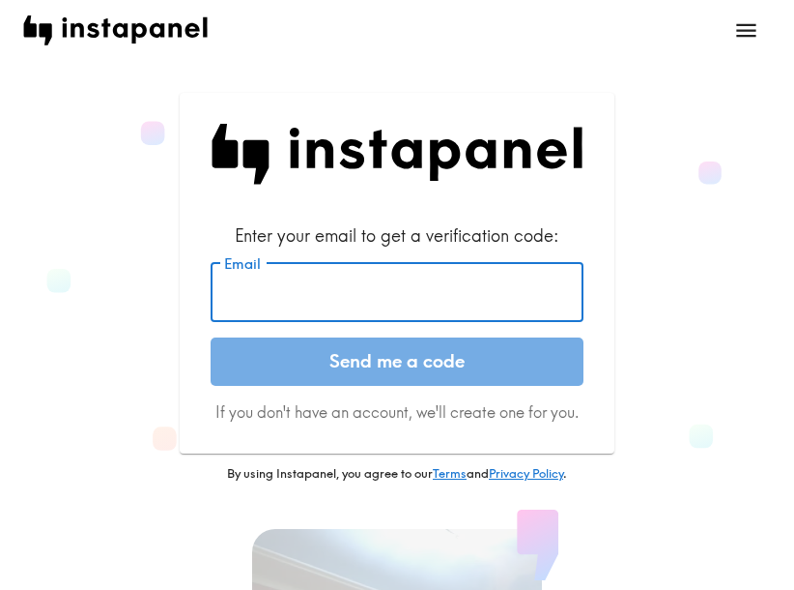
click at [449, 298] on input "Email" at bounding box center [397, 292] width 373 height 60
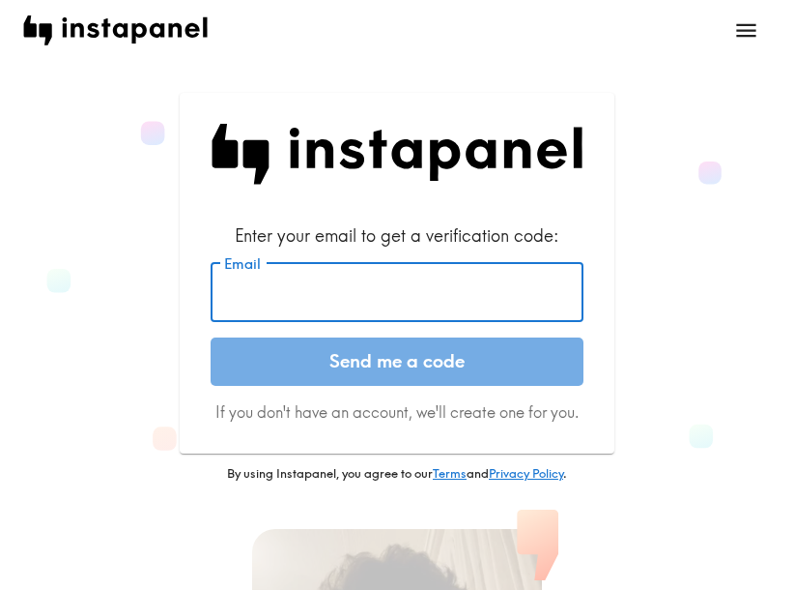
paste input "[EMAIL_ADDRESS][DOMAIN_NAME]"
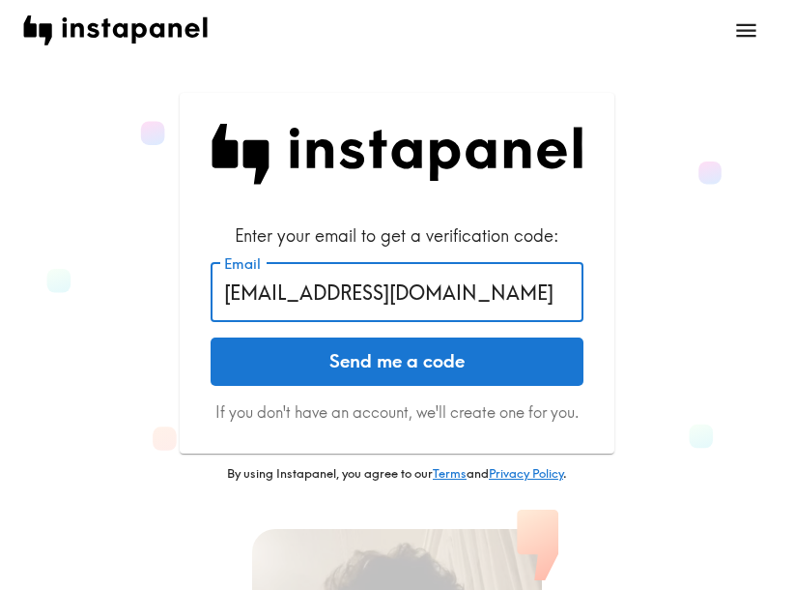
type input "[EMAIL_ADDRESS][DOMAIN_NAME]"
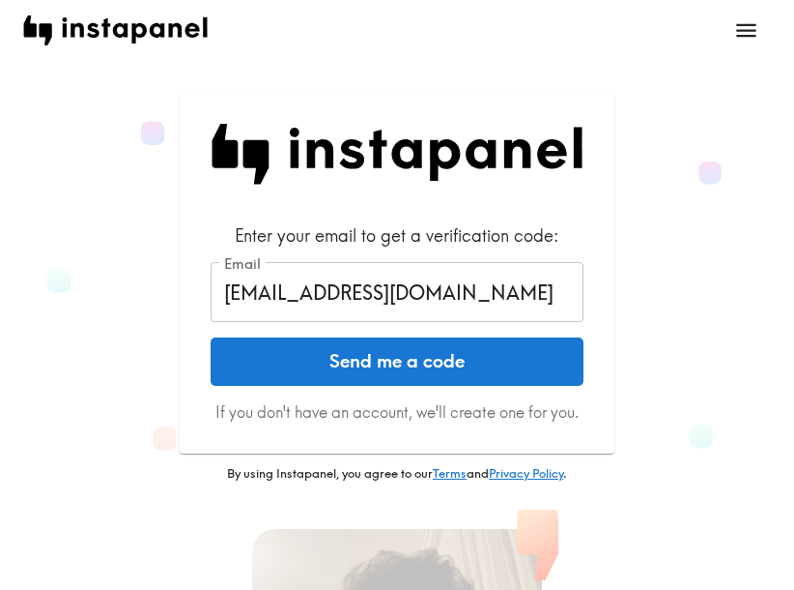
click at [444, 346] on button "Send me a code" at bounding box center [397, 361] width 373 height 48
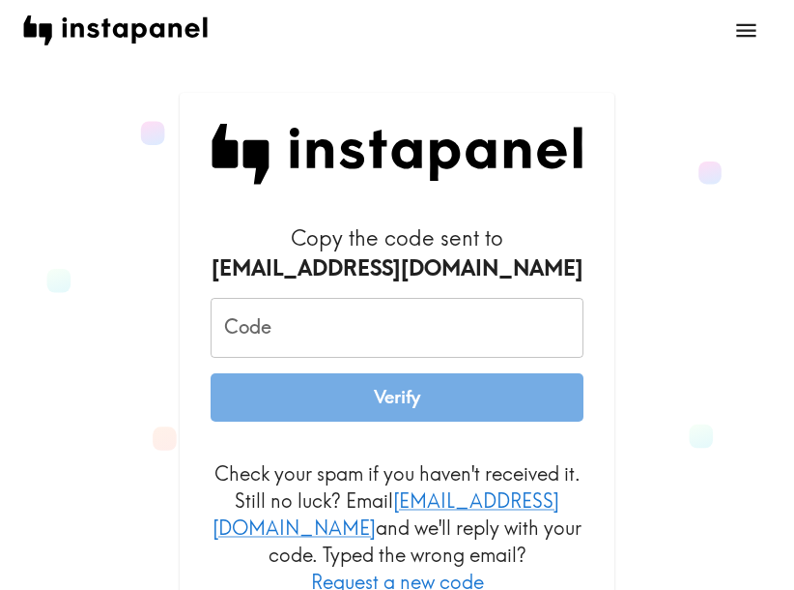
click at [464, 333] on input "Code" at bounding box center [397, 328] width 373 height 60
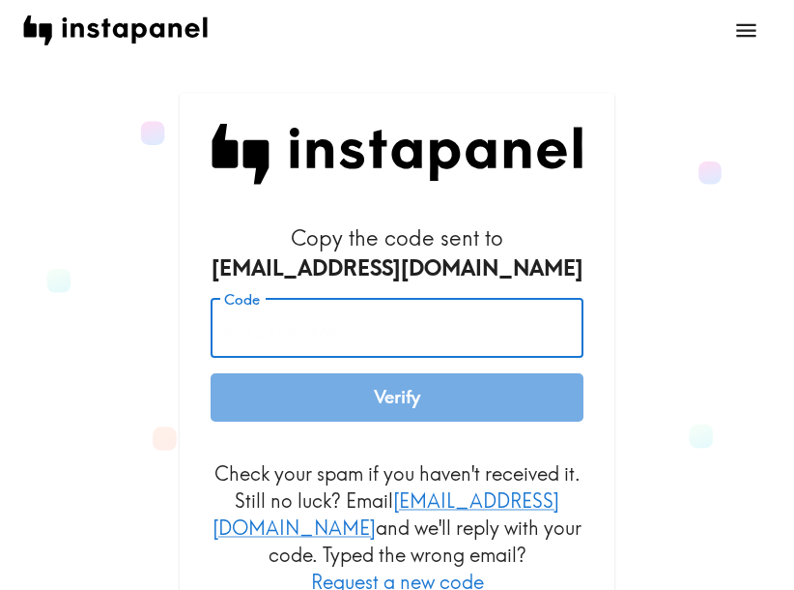
paste input "KQb_Lit_4DK"
type input "KQb_Lit_4DK"
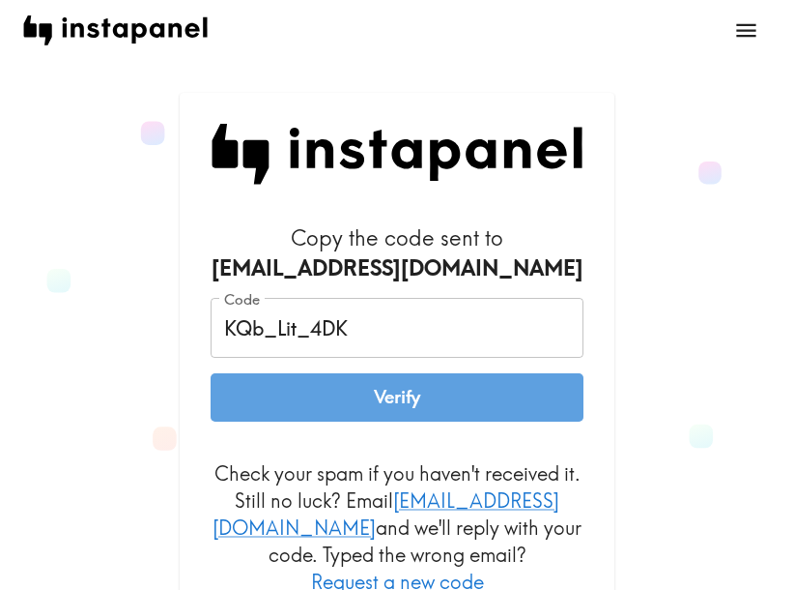
click at [432, 401] on button "Verify" at bounding box center [397, 397] width 373 height 48
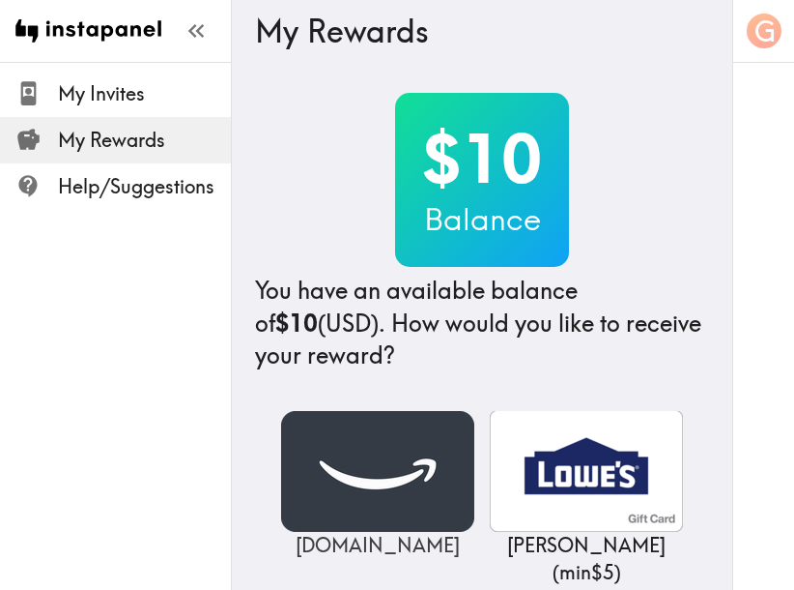
drag, startPoint x: 398, startPoint y: 459, endPoint x: 542, endPoint y: 470, distance: 144.4
click at [399, 459] on img at bounding box center [377, 471] width 193 height 121
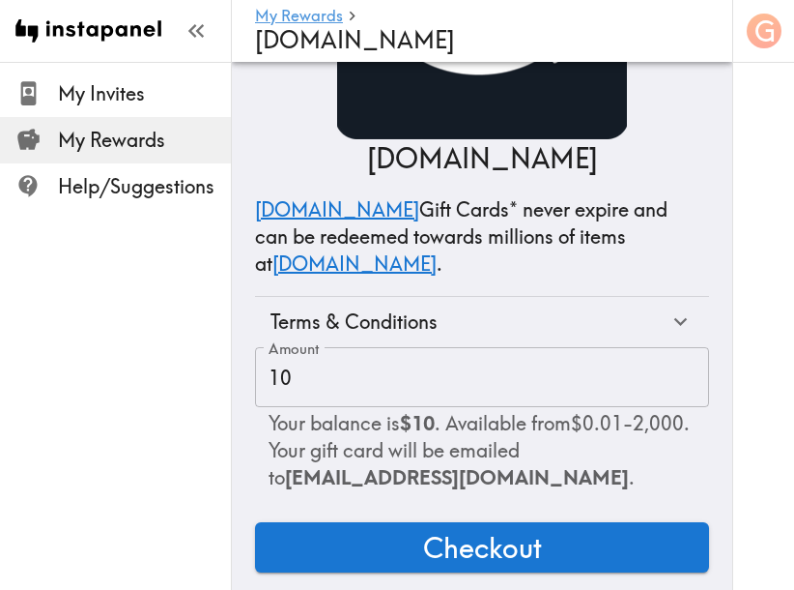
scroll to position [164, 0]
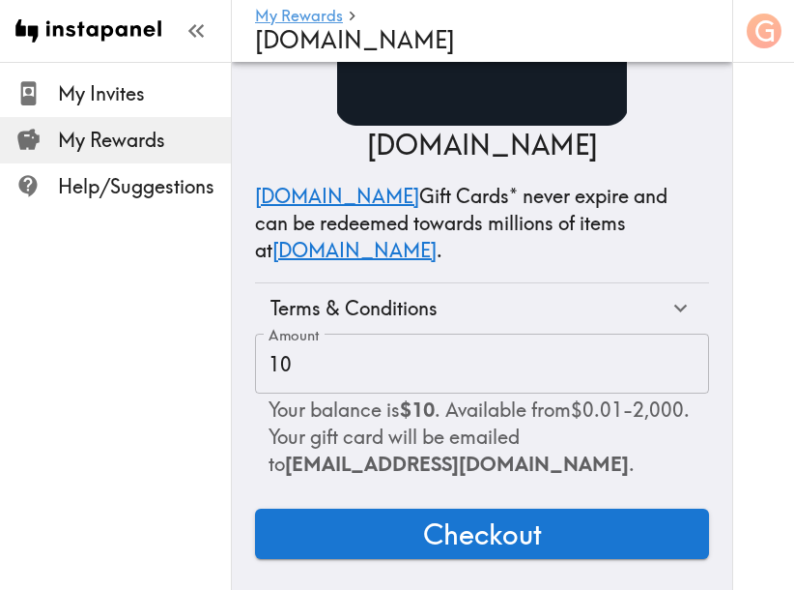
drag, startPoint x: 427, startPoint y: 532, endPoint x: 444, endPoint y: 523, distance: 18.6
click at [428, 532] on span "Checkout" at bounding box center [482, 533] width 119 height 39
